Goal: Check status: Check status

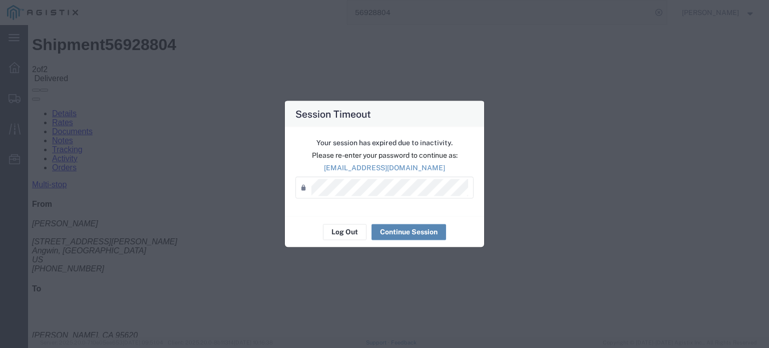
click at [400, 230] on button "Continue Session" at bounding box center [408, 232] width 75 height 16
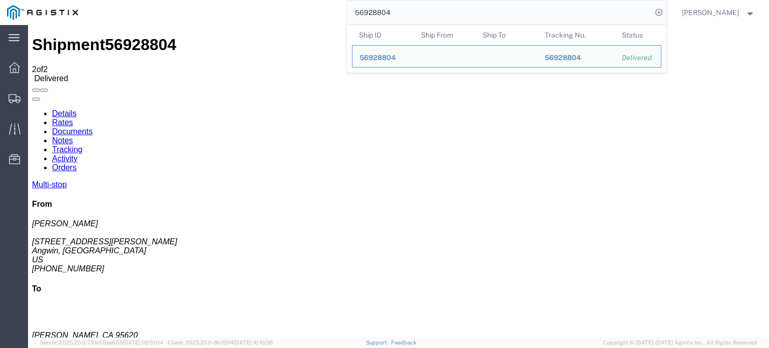
drag, startPoint x: 397, startPoint y: 9, endPoint x: 366, endPoint y: 29, distance: 36.9
click at [366, 25] on form "56928804 Ship ID Ship From Ship To Tracking Nu. Status Ship ID 56928804 Ship Fr…" at bounding box center [507, 12] width 320 height 25
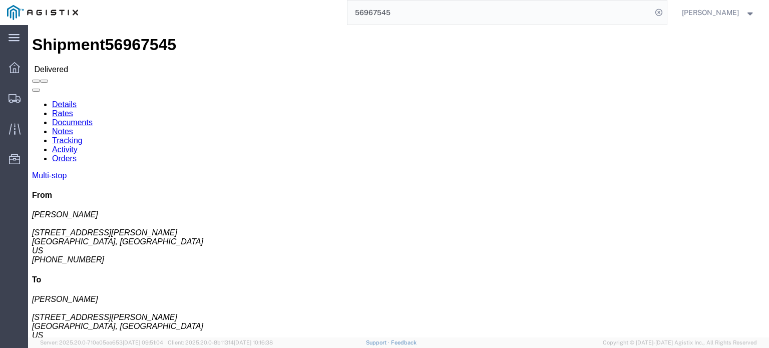
scroll to position [50, 0]
click link "Documents"
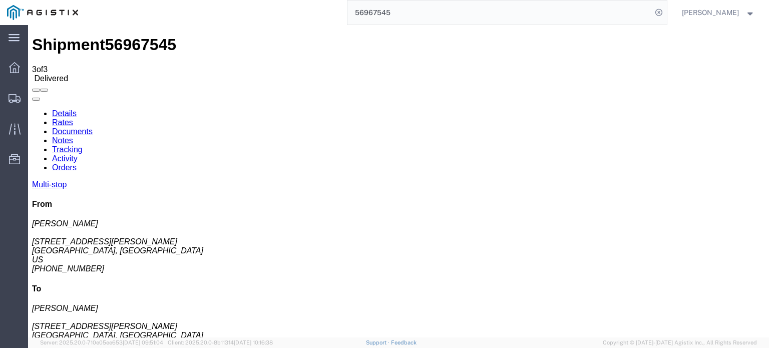
click at [32, 109] on icon at bounding box center [32, 109] width 0 height 0
click at [83, 145] on link "Tracking" at bounding box center [67, 149] width 31 height 9
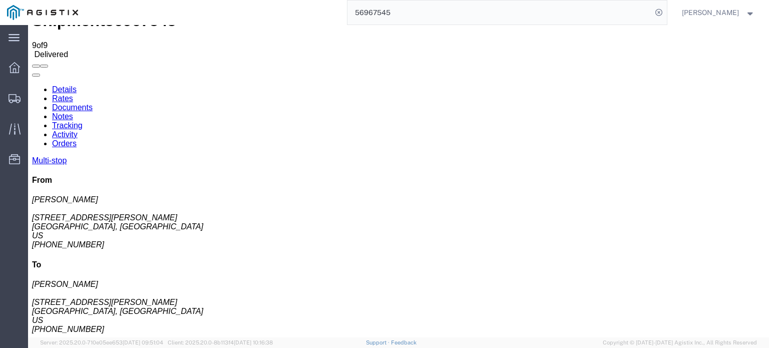
scroll to position [37, 0]
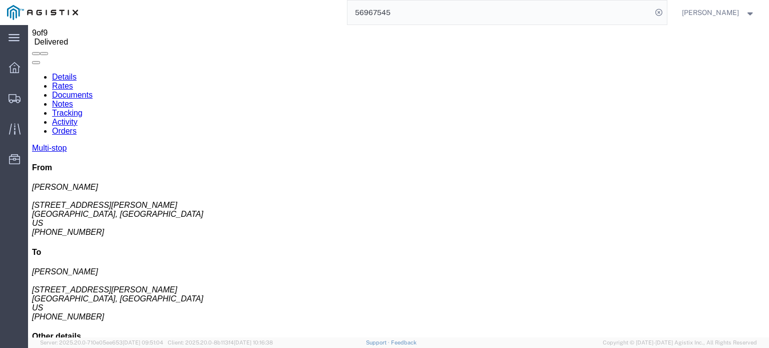
click at [73, 100] on link "Notes" at bounding box center [62, 104] width 21 height 9
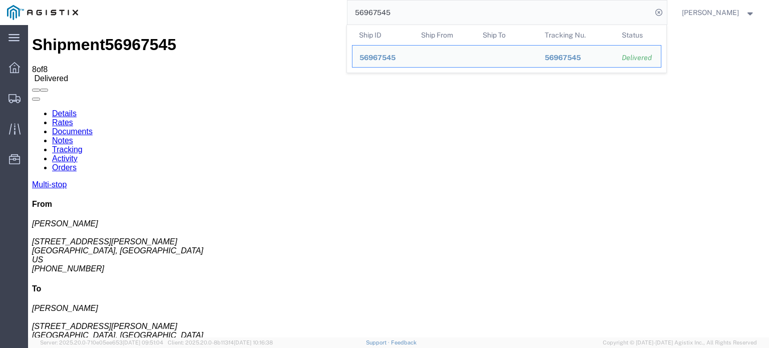
click at [396, 11] on input "56967545" at bounding box center [499, 13] width 304 height 24
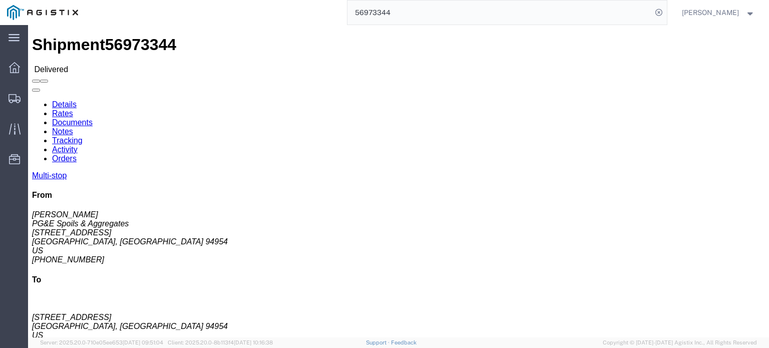
scroll to position [74, 0]
click link "Documents"
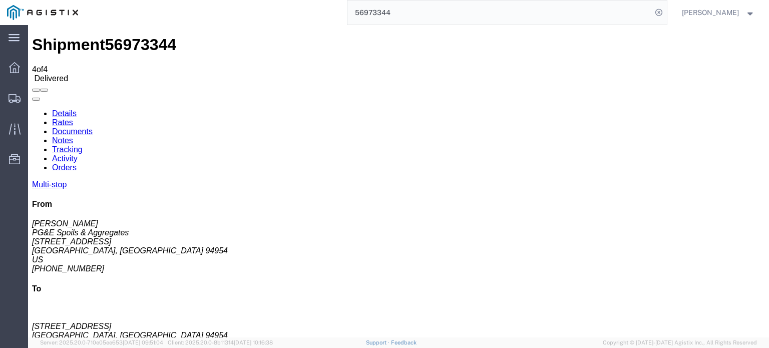
click at [32, 109] on icon at bounding box center [32, 109] width 0 height 0
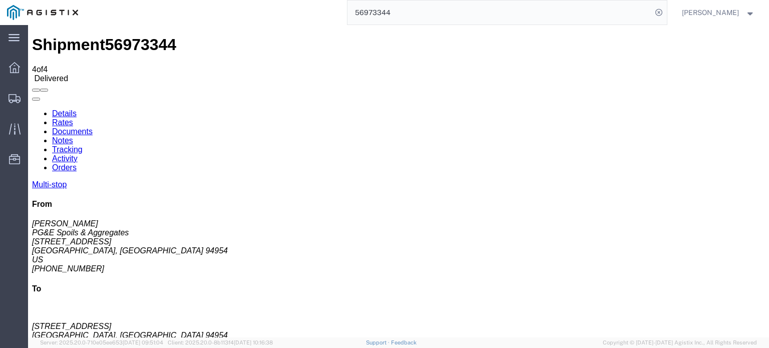
click at [83, 145] on link "Tracking" at bounding box center [67, 149] width 31 height 9
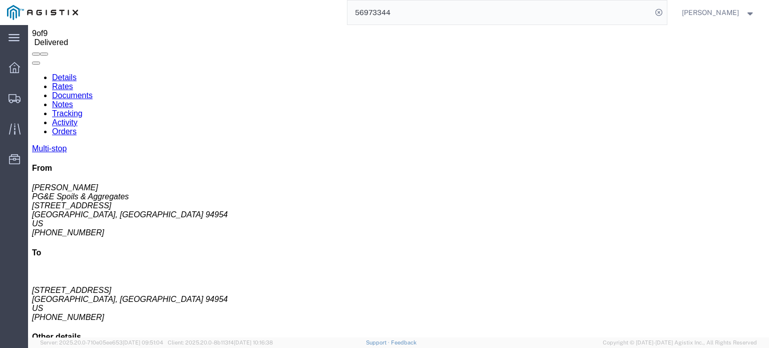
scroll to position [37, 0]
click at [73, 100] on link "Notes" at bounding box center [62, 104] width 21 height 9
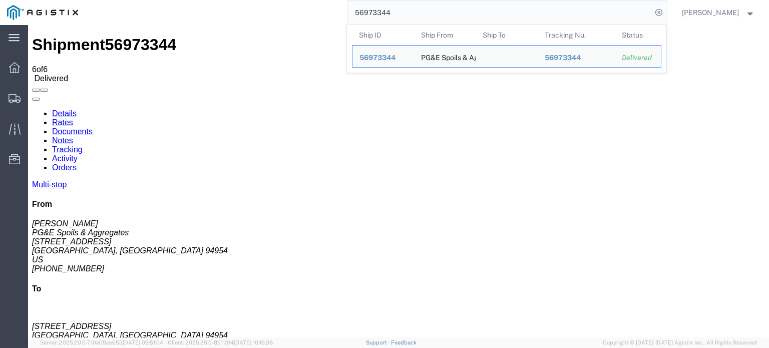
click at [400, 14] on input "56973344" at bounding box center [499, 13] width 304 height 24
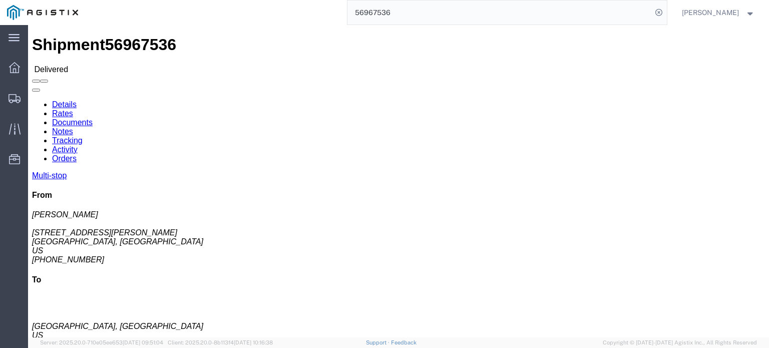
click link "Documents"
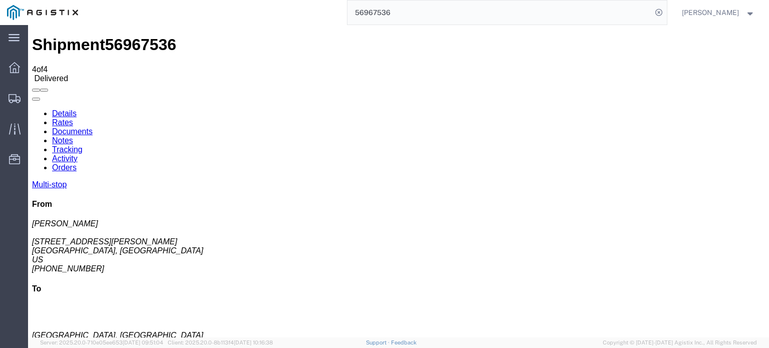
click at [32, 109] on icon at bounding box center [32, 109] width 0 height 0
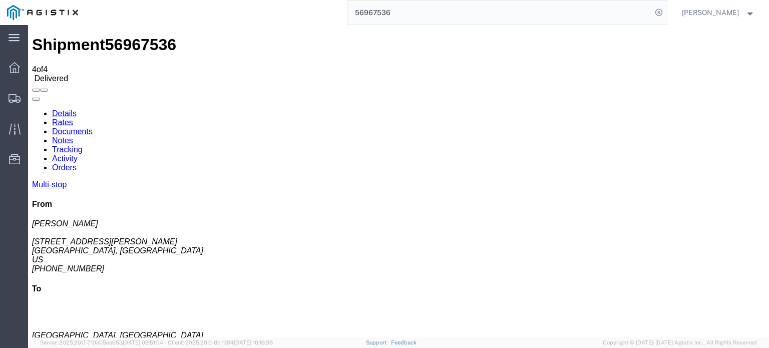
click at [83, 145] on link "Tracking" at bounding box center [67, 149] width 31 height 9
click at [93, 127] on link "Documents" at bounding box center [72, 131] width 41 height 9
click at [83, 145] on link "Tracking" at bounding box center [67, 149] width 31 height 9
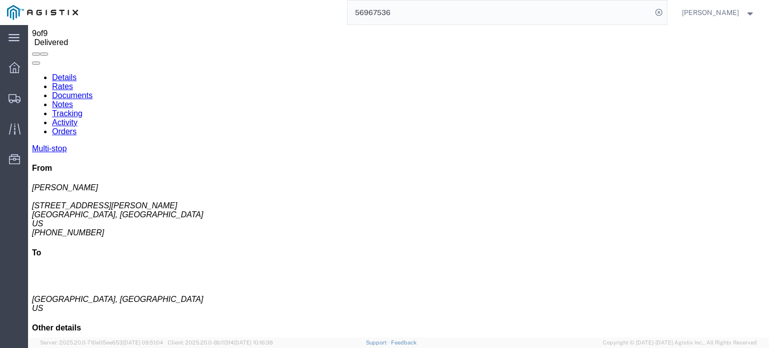
scroll to position [37, 0]
click at [73, 100] on link "Notes" at bounding box center [62, 104] width 21 height 9
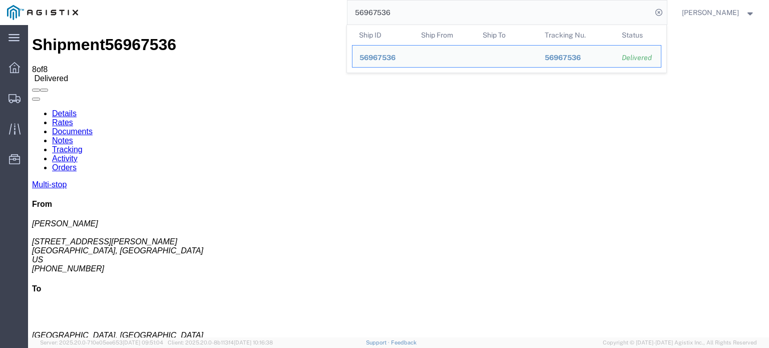
drag, startPoint x: 399, startPoint y: 12, endPoint x: 368, endPoint y: 21, distance: 32.3
click at [368, 21] on input "56967536" at bounding box center [499, 13] width 304 height 24
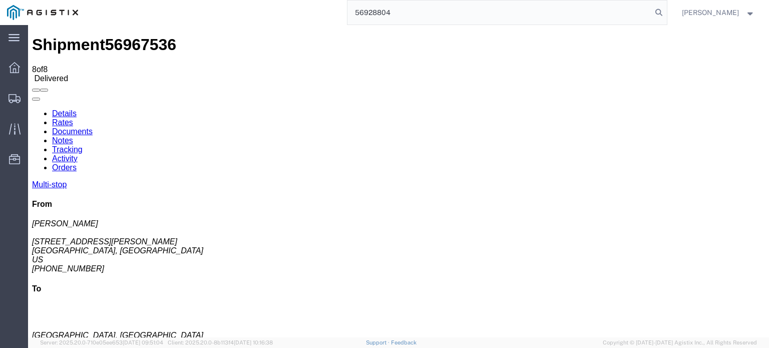
type input "56928804"
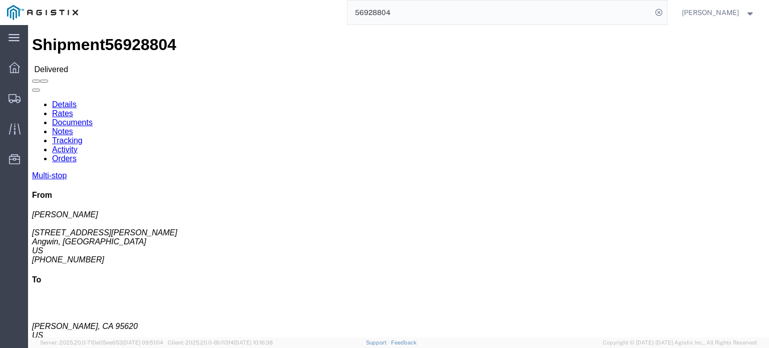
click link "Documents"
